Goal: Task Accomplishment & Management: Manage account settings

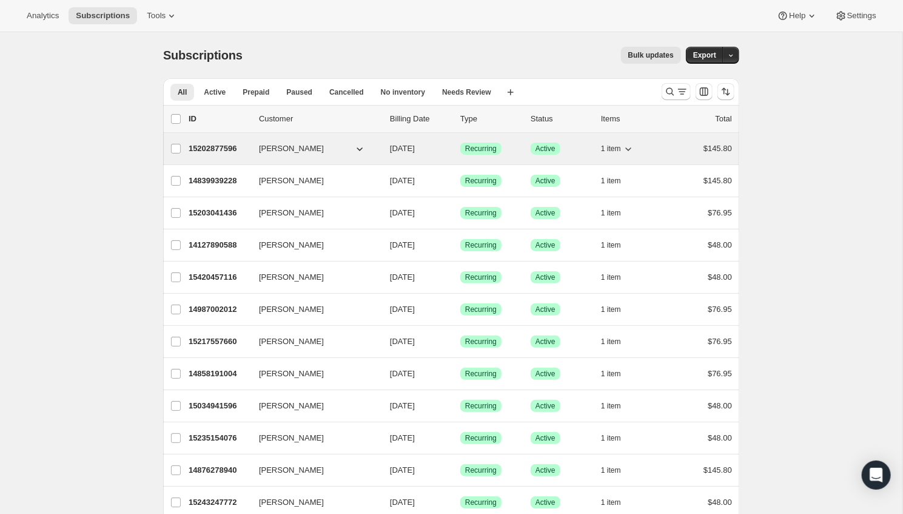
click at [223, 144] on p "15202877596" at bounding box center [219, 149] width 61 height 12
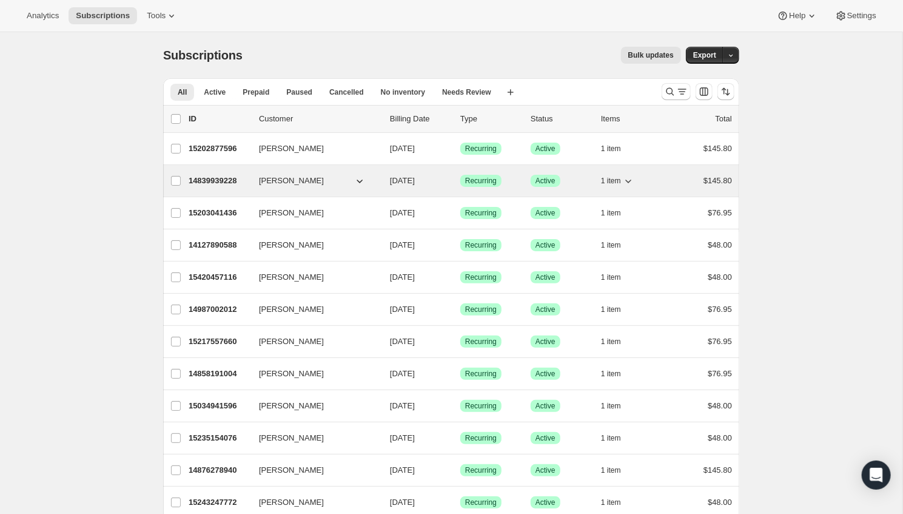
click at [207, 176] on p "14839939228" at bounding box center [219, 181] width 61 height 12
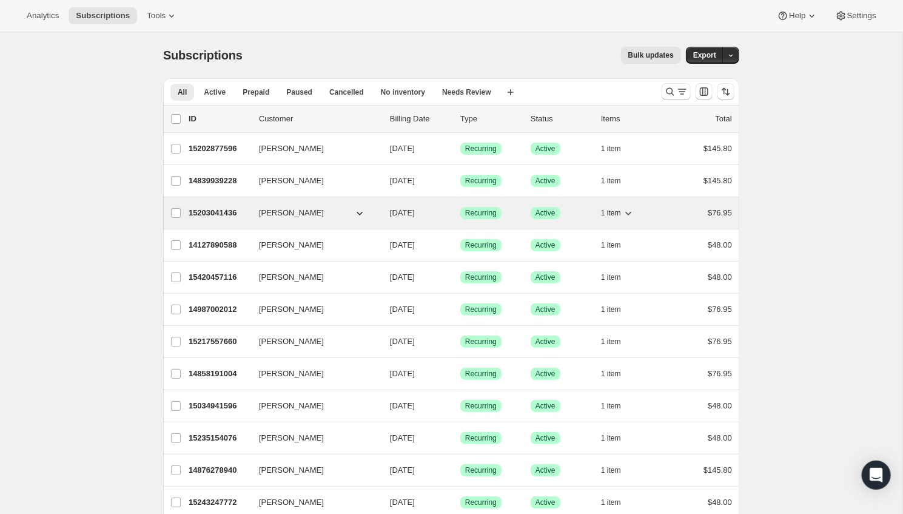
click at [224, 210] on p "15203041436" at bounding box center [219, 213] width 61 height 12
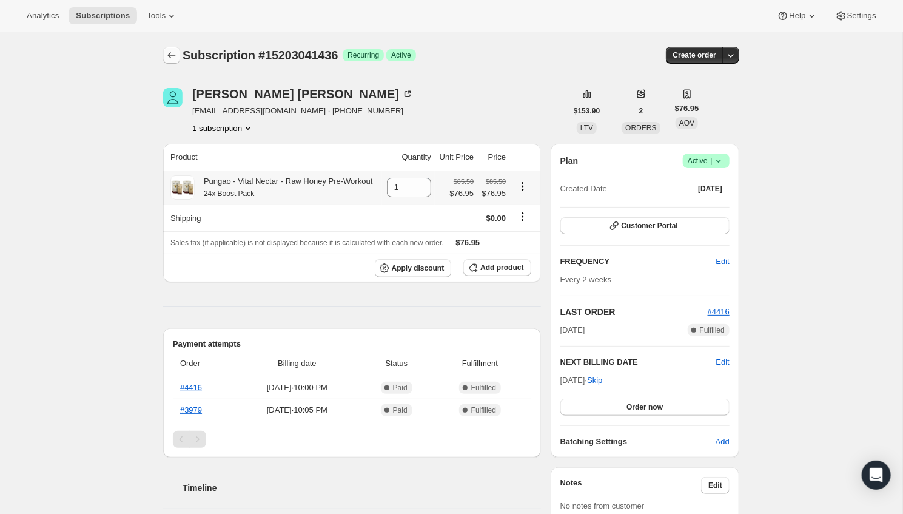
click at [172, 59] on icon "Subscriptions" at bounding box center [172, 55] width 12 height 12
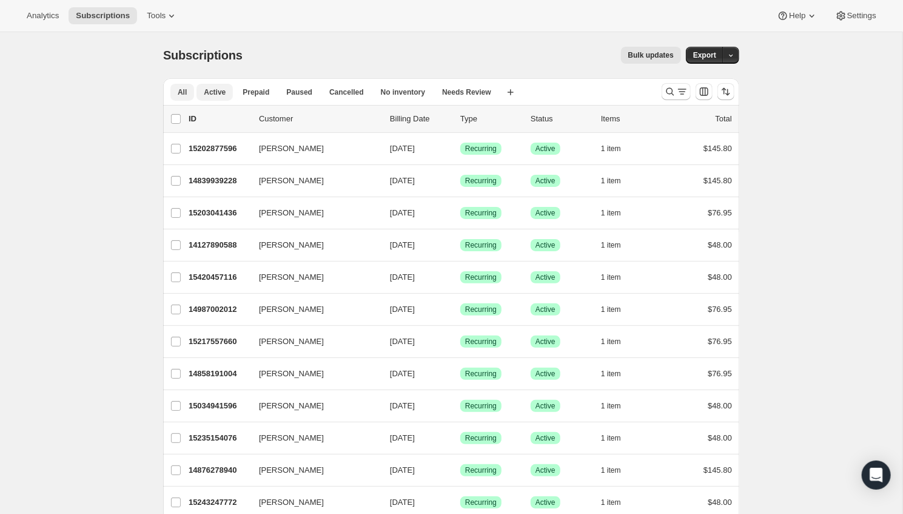
click at [224, 92] on span "Active" at bounding box center [215, 92] width 22 height 10
